Goal: Task Accomplishment & Management: Manage account settings

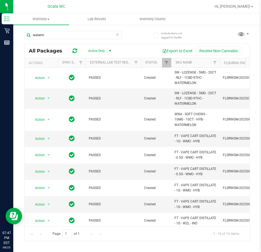
scroll to position [0, 18]
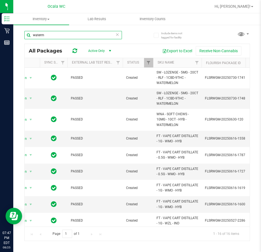
click at [120, 31] on input "waterm" at bounding box center [72, 35] width 97 height 8
click at [114, 36] on input "waterm" at bounding box center [72, 35] width 97 height 8
click at [117, 35] on icon at bounding box center [117, 34] width 4 height 7
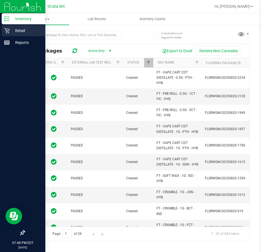
click at [8, 26] on div "Retail" at bounding box center [24, 30] width 44 height 11
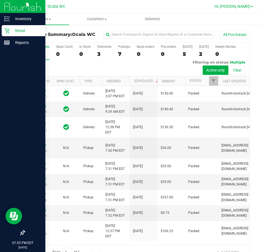
click at [242, 9] on span "Hi, [PERSON_NAME]!" at bounding box center [232, 6] width 36 height 4
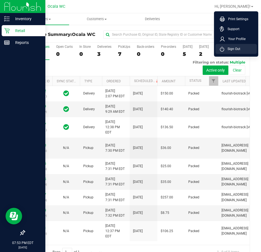
click at [235, 51] on span "Sign Out" at bounding box center [232, 49] width 16 height 6
